Goal: Information Seeking & Learning: Learn about a topic

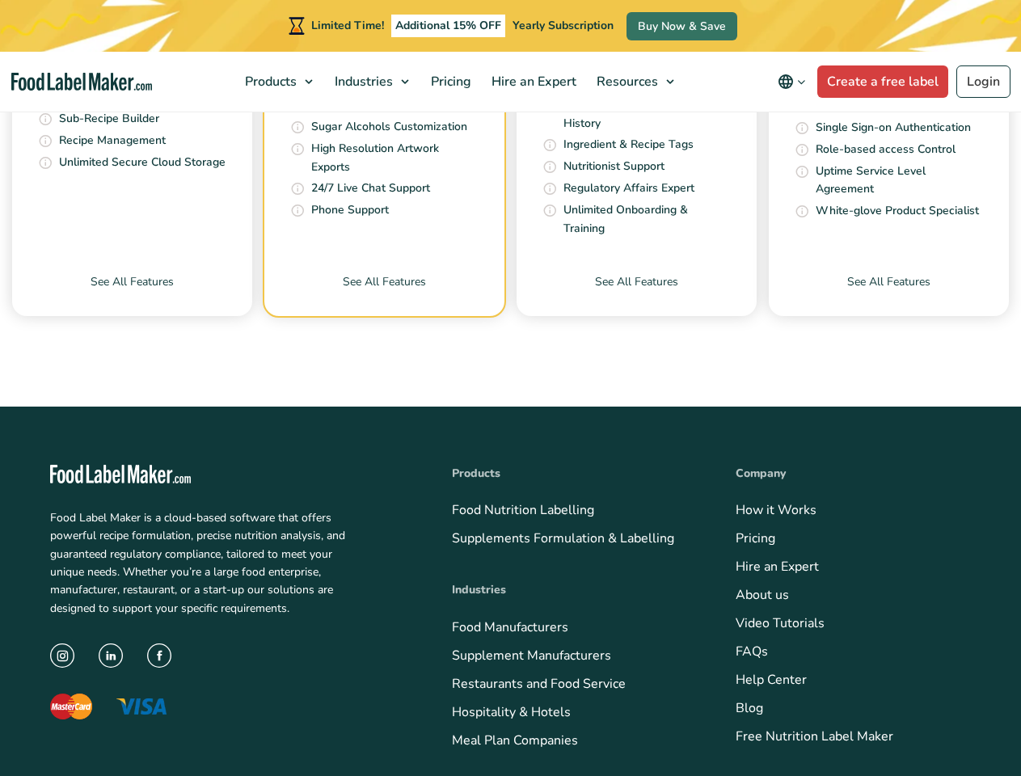
scroll to position [5455, 0]
click at [280, 82] on span "Products" at bounding box center [269, 82] width 58 height 18
click at [373, 82] on span "Industries" at bounding box center [362, 82] width 65 height 18
click at [636, 82] on span "Resources" at bounding box center [626, 82] width 68 height 18
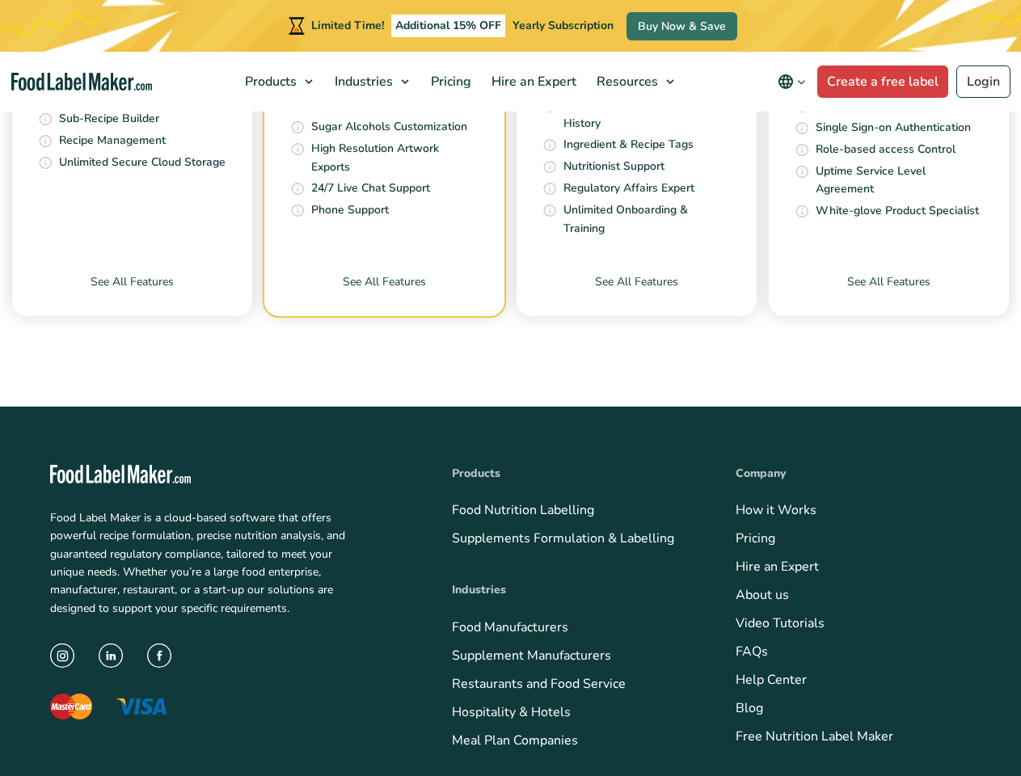
click at [794, 82] on icon "Change language" at bounding box center [785, 81] width 19 height 19
click at [280, 82] on span "Products" at bounding box center [269, 82] width 58 height 18
click at [373, 82] on span "Industries" at bounding box center [362, 82] width 65 height 18
click at [636, 82] on span "Resources" at bounding box center [626, 82] width 68 height 18
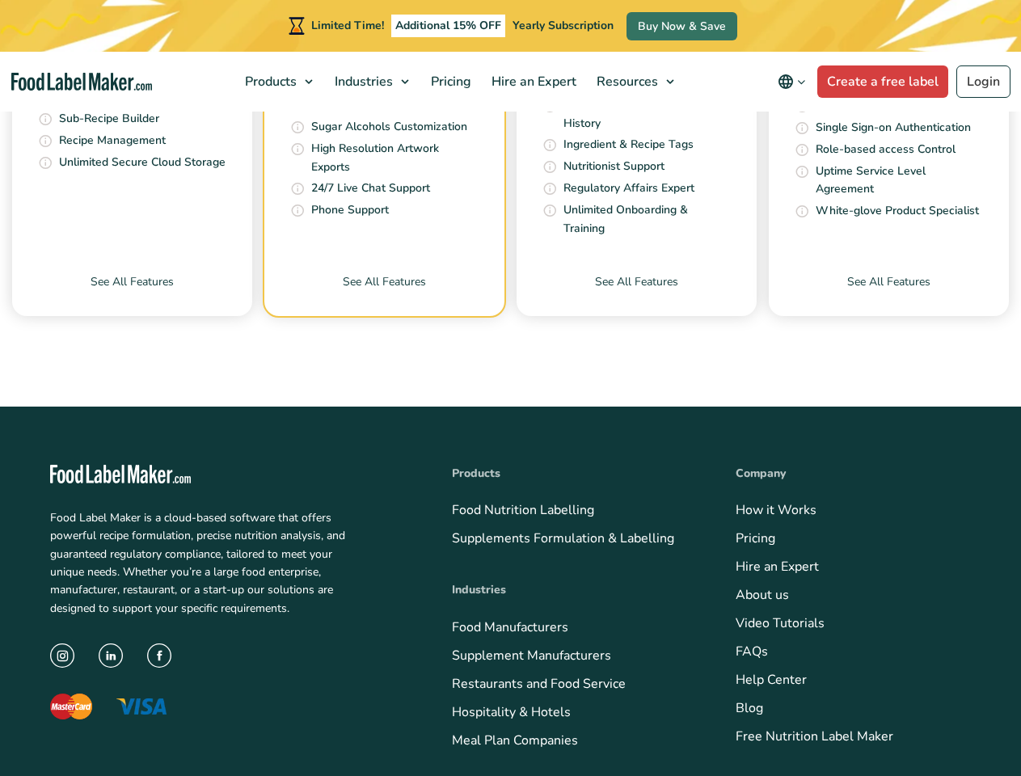
click at [794, 82] on icon "Change language" at bounding box center [785, 81] width 19 height 19
